Goal: Information Seeking & Learning: Learn about a topic

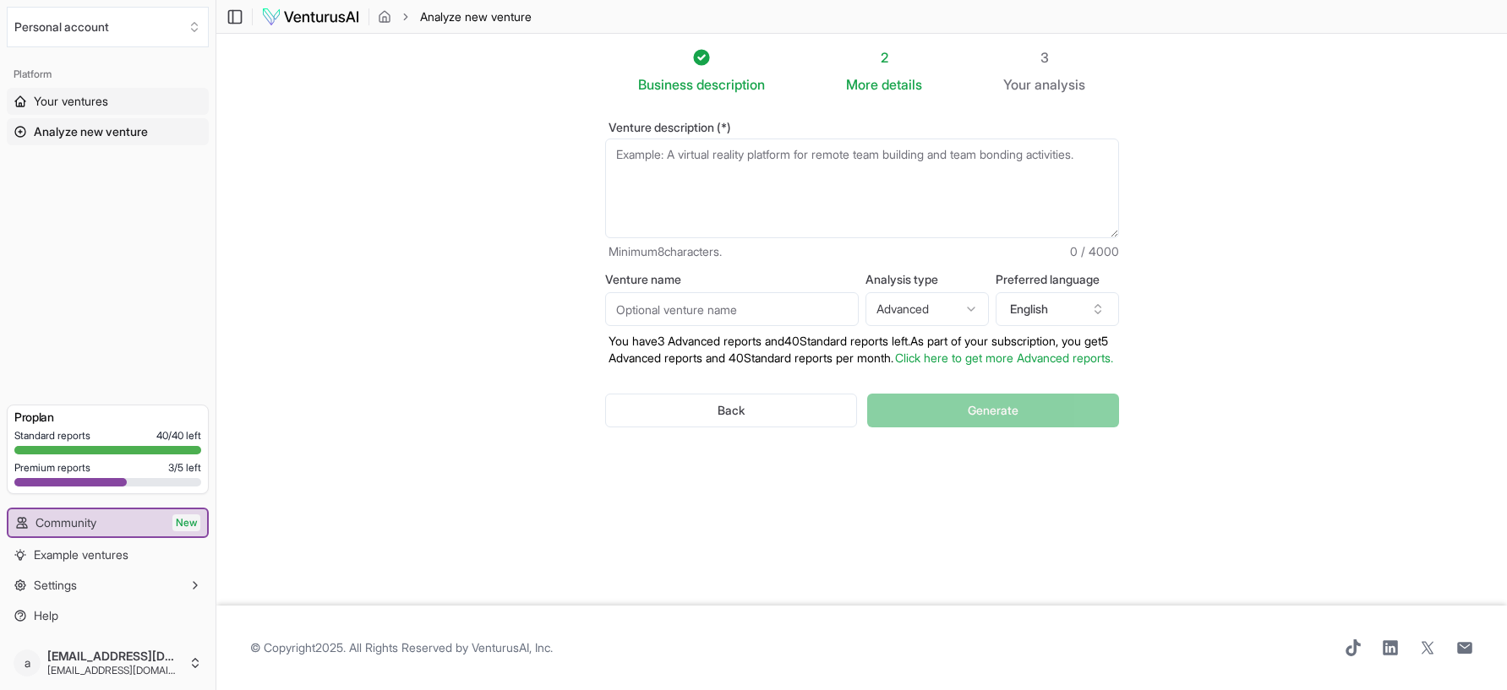
click at [63, 105] on span "Your ventures" at bounding box center [71, 101] width 74 height 17
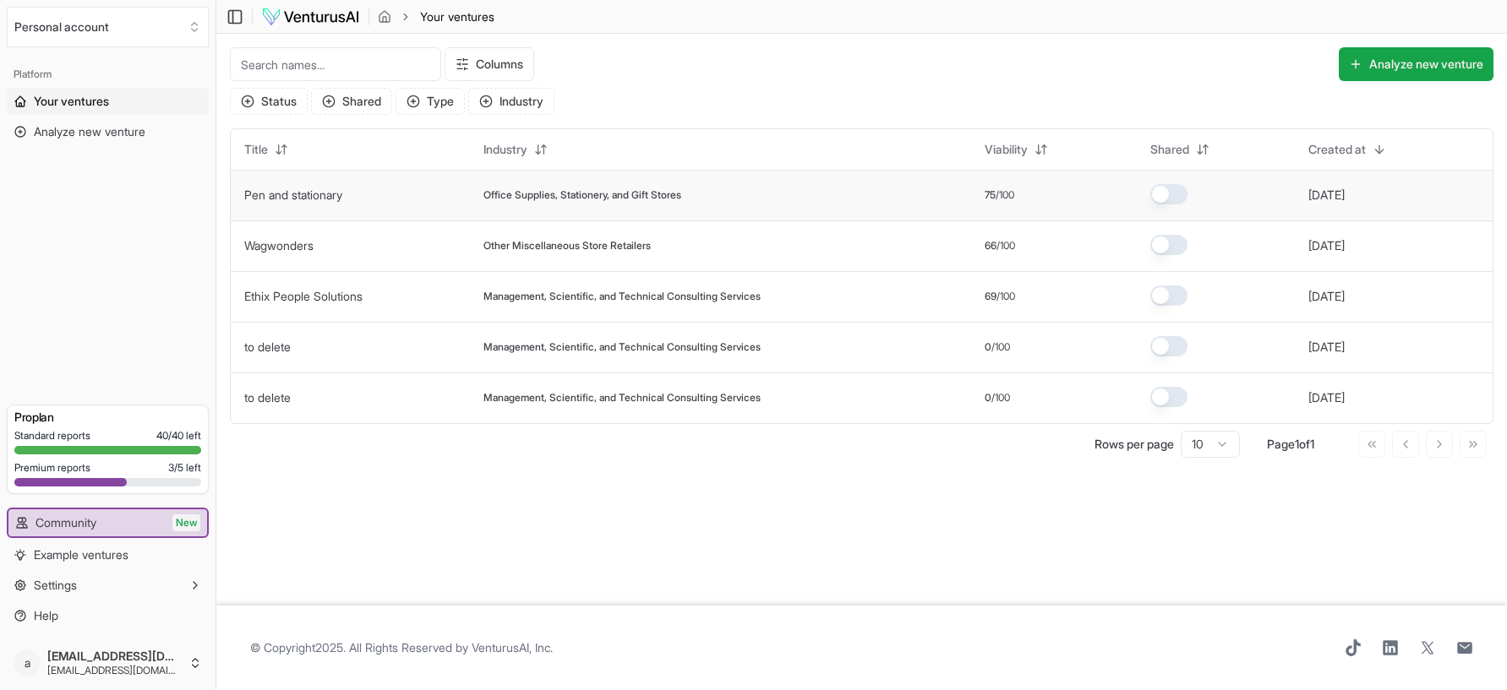
click at [527, 199] on span "Office Supplies, Stationery, and Gift Stores" at bounding box center [582, 195] width 198 height 14
click at [307, 198] on link "Pen and stationary" at bounding box center [293, 195] width 98 height 14
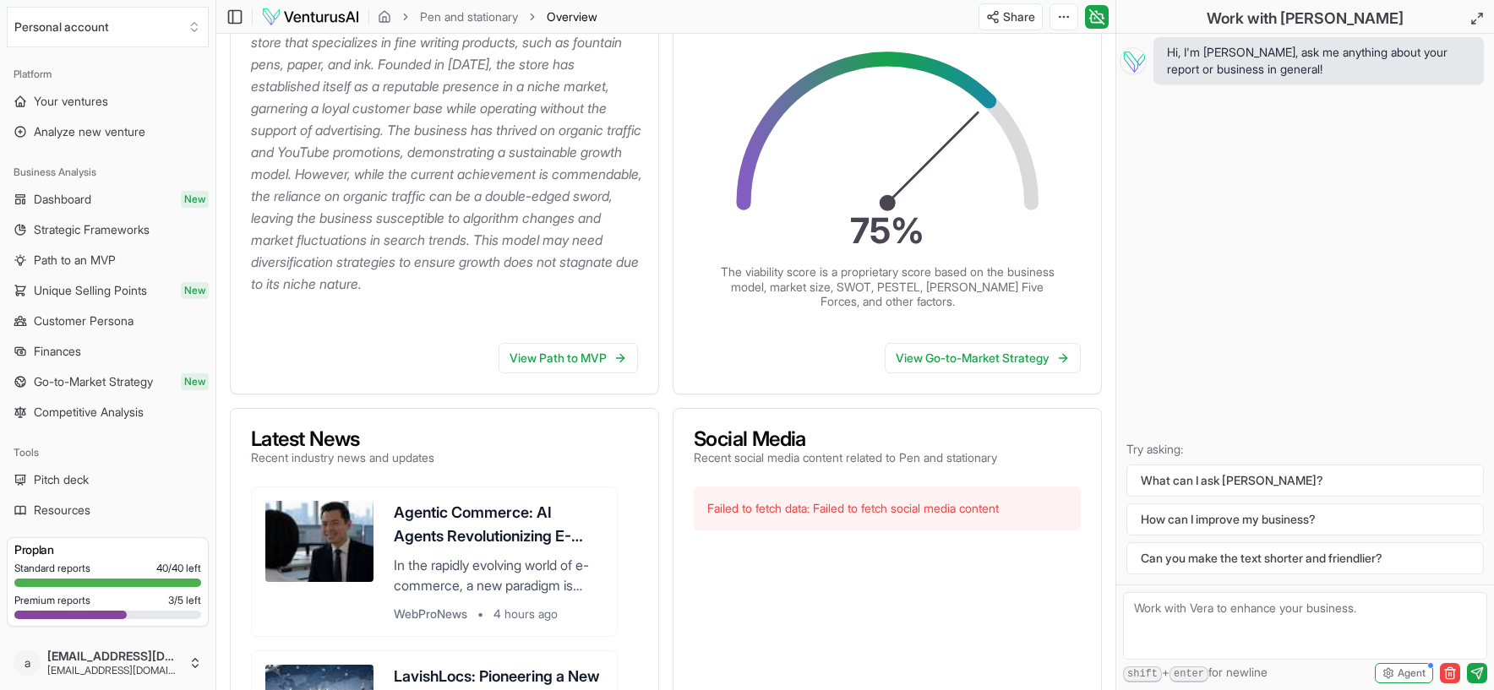
scroll to position [338, 0]
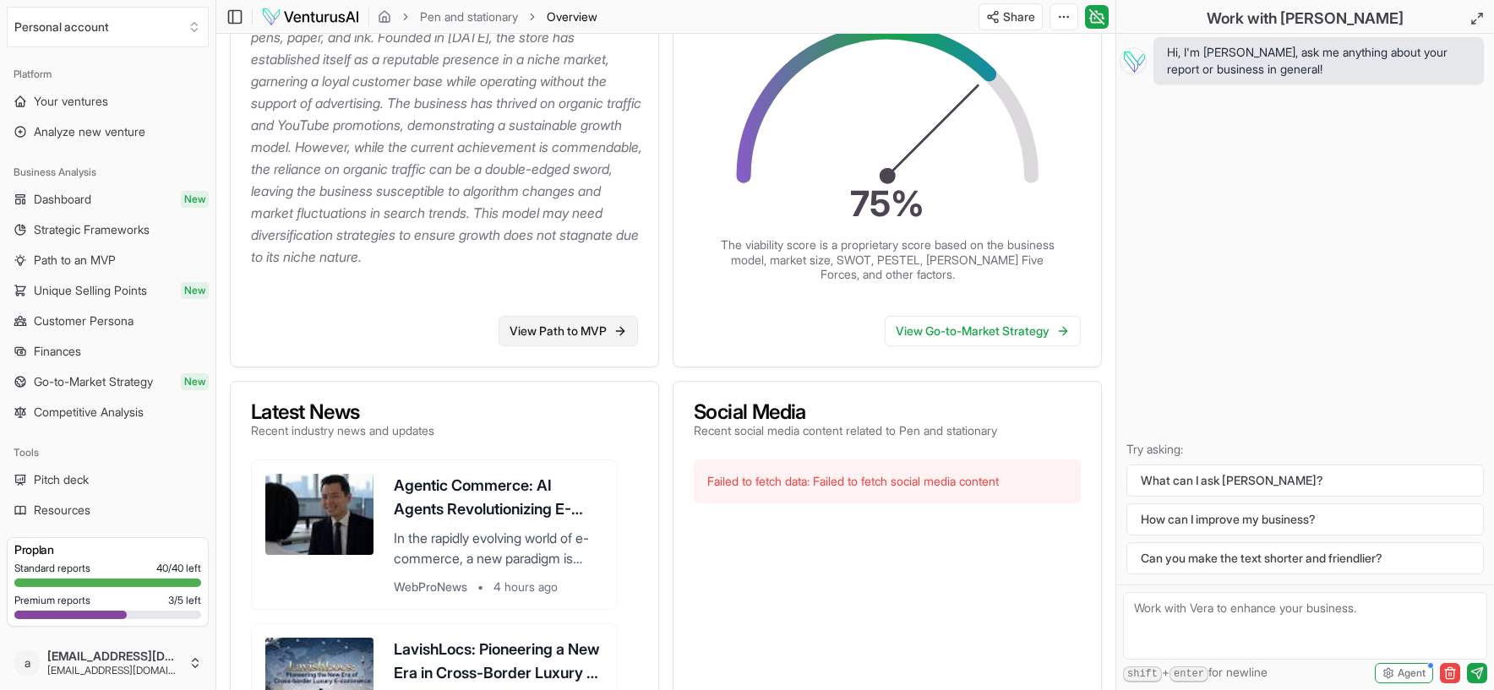
click at [555, 336] on link "View Path to MVP" at bounding box center [568, 331] width 139 height 30
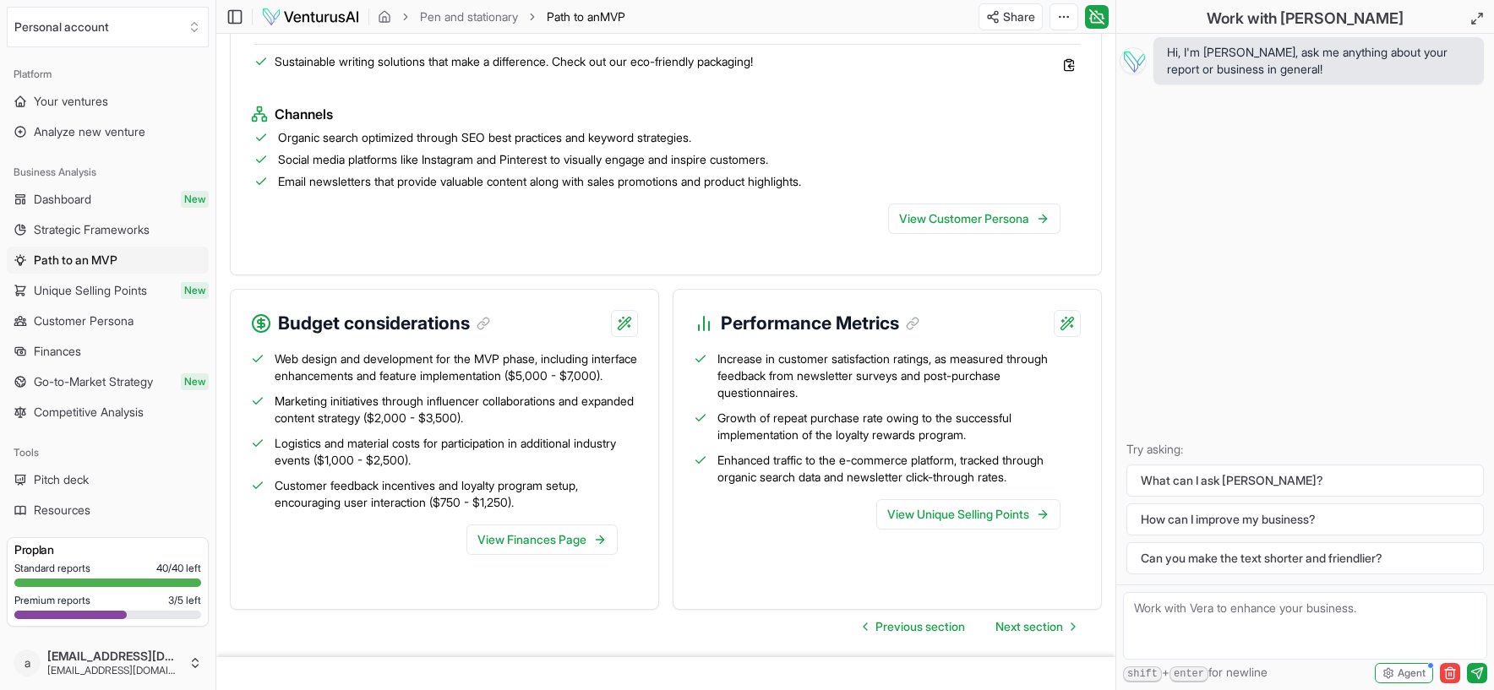
scroll to position [1690, 0]
click at [492, 554] on link "View Finances Page" at bounding box center [542, 539] width 151 height 30
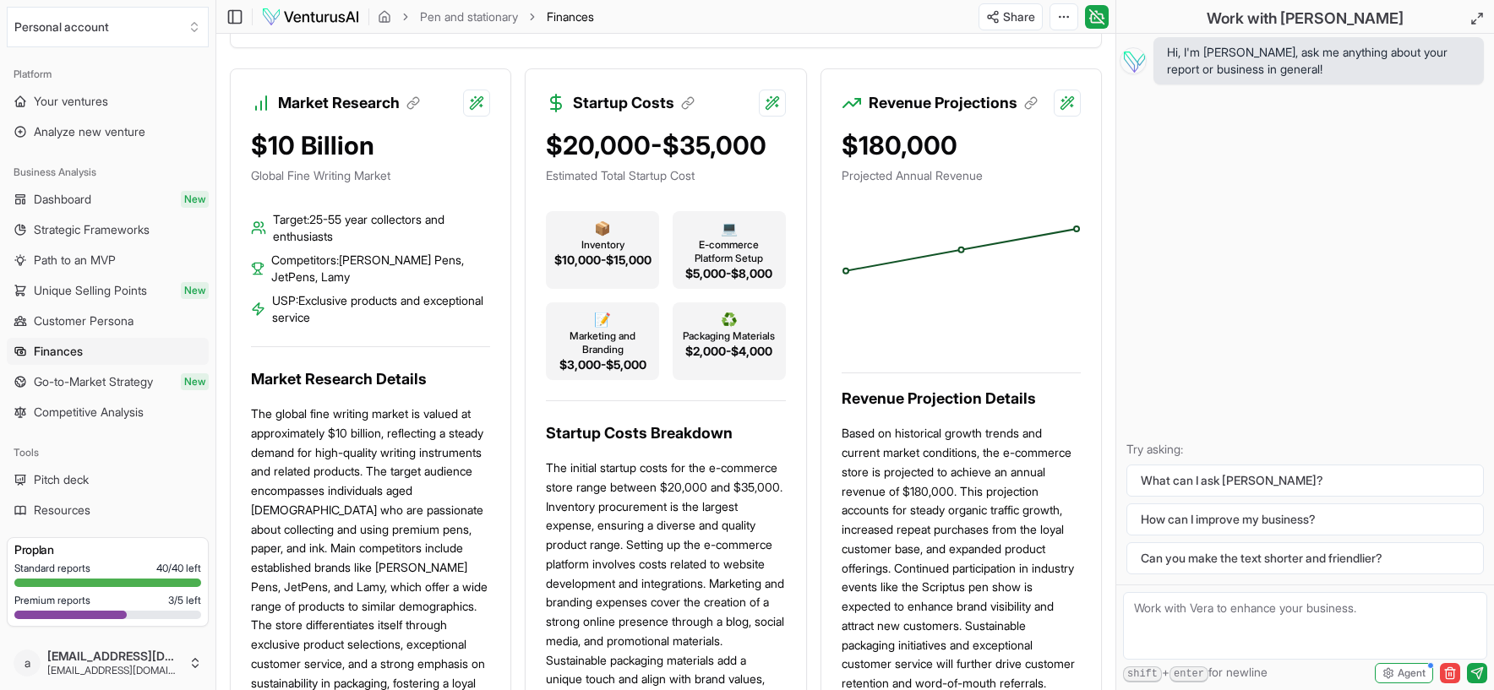
scroll to position [507, 0]
